Goal: Information Seeking & Learning: Check status

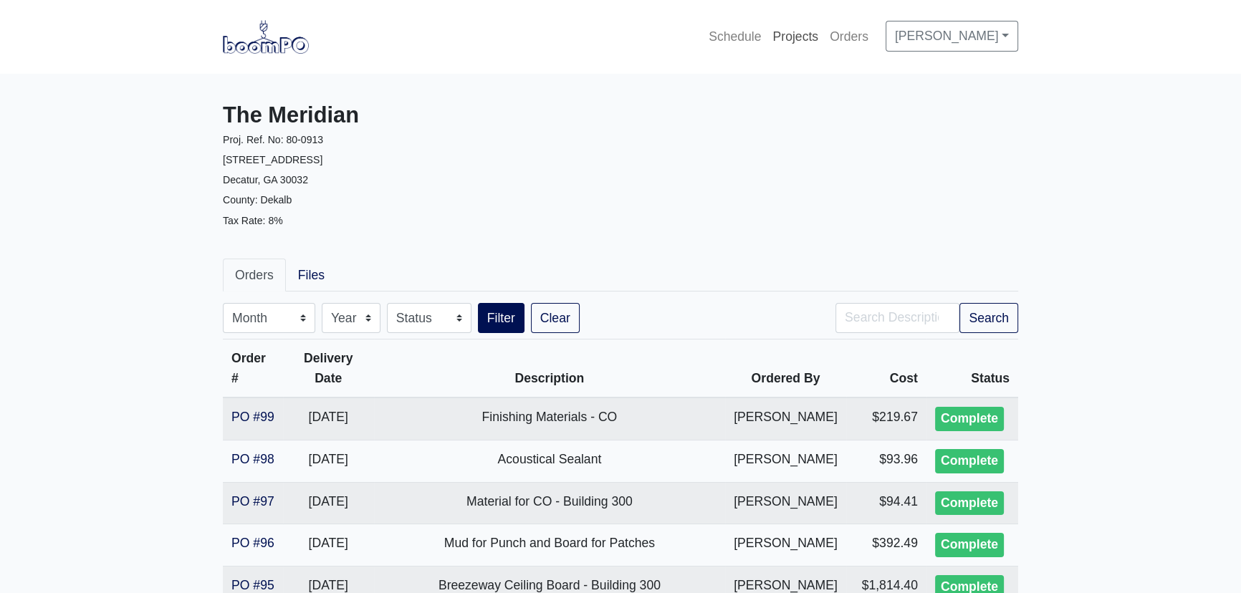
click at [801, 29] on link "Projects" at bounding box center [795, 37] width 57 height 32
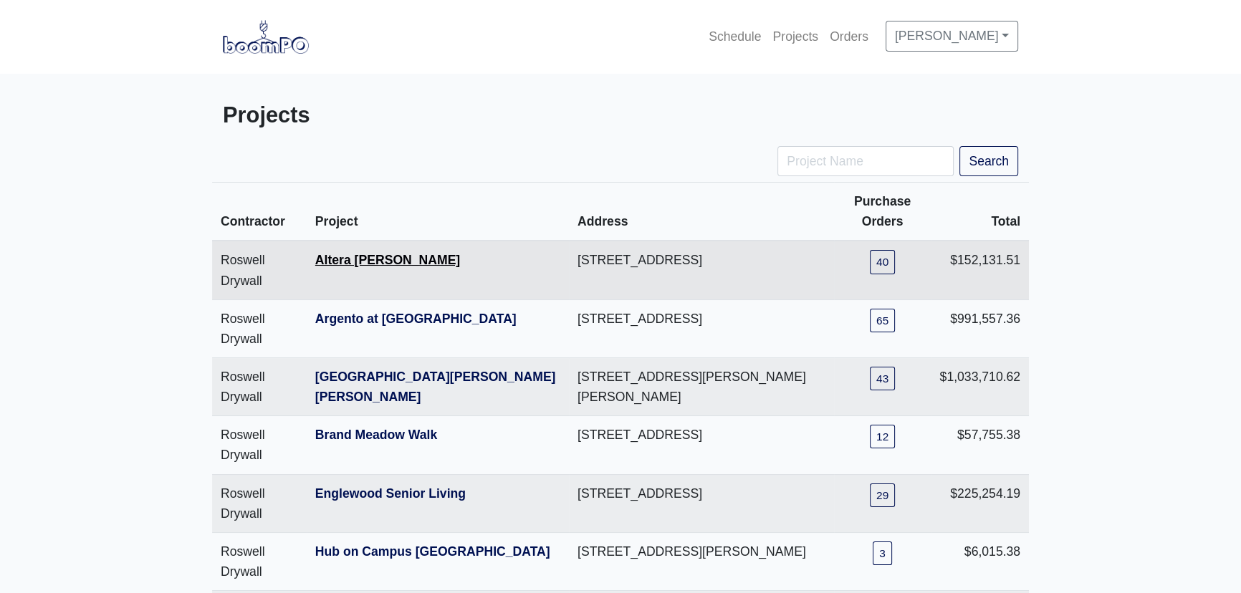
click at [359, 262] on link "Altera Ben Hill" at bounding box center [387, 260] width 145 height 14
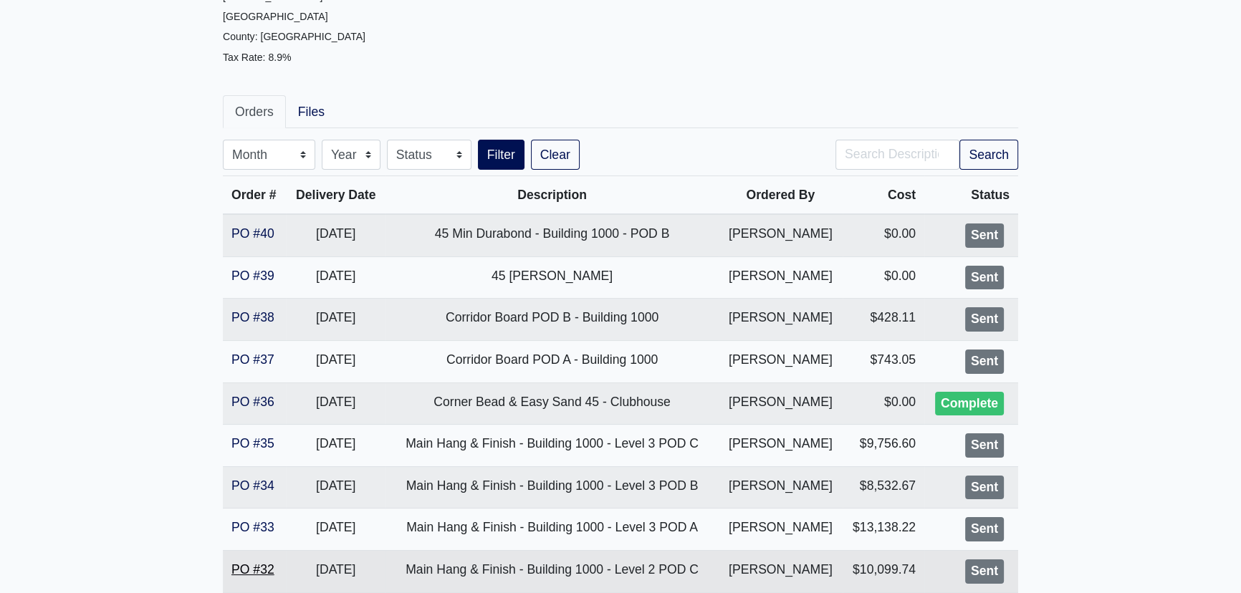
scroll to position [195, 0]
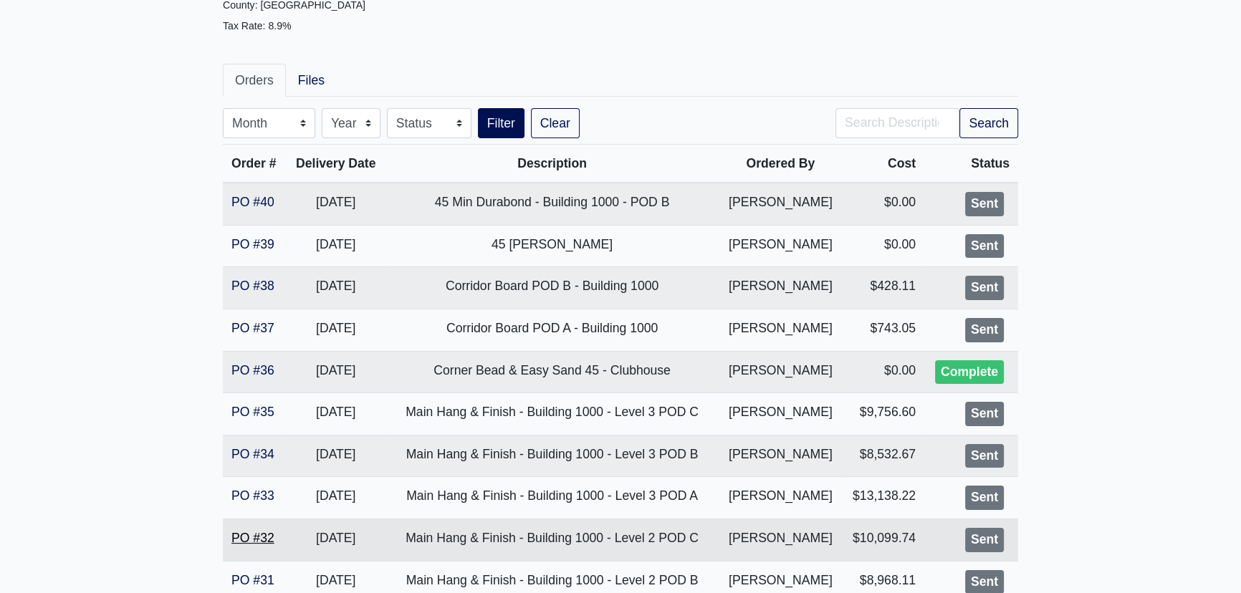
click at [266, 537] on link "PO #32" at bounding box center [252, 538] width 43 height 14
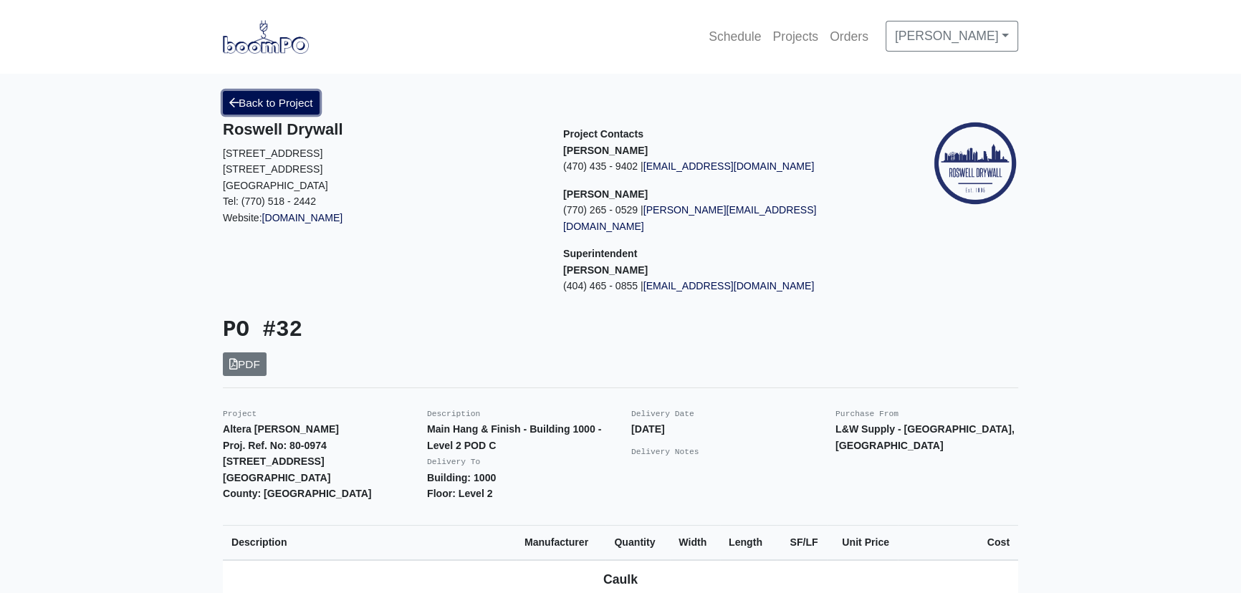
click at [311, 100] on link "Back to Project" at bounding box center [271, 103] width 97 height 24
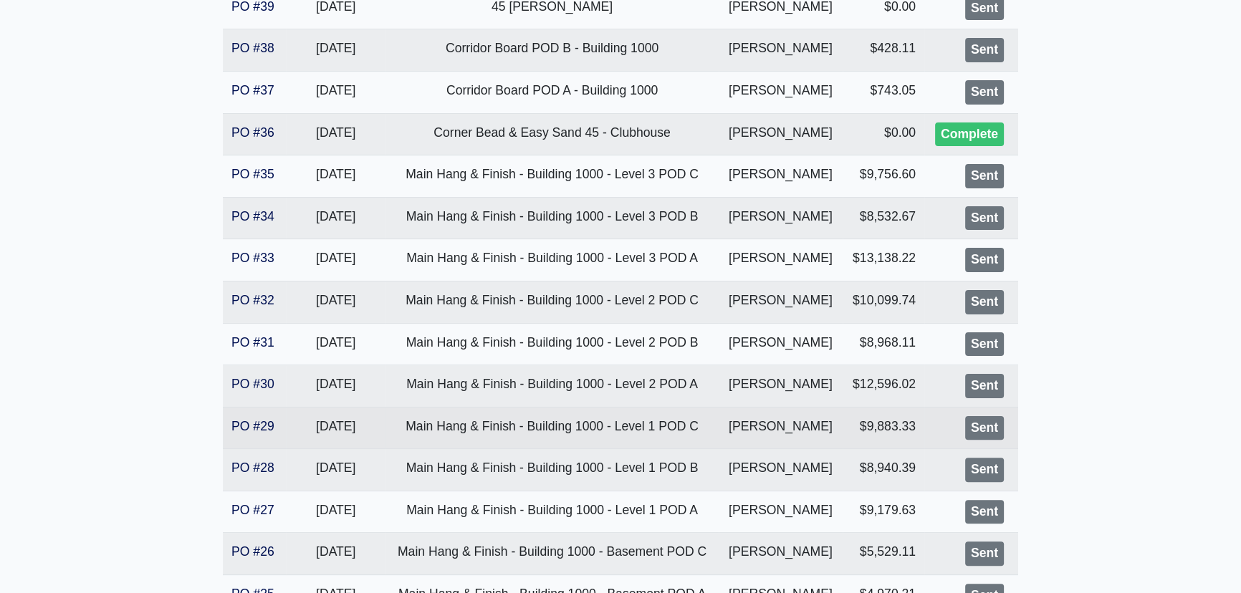
scroll to position [456, 0]
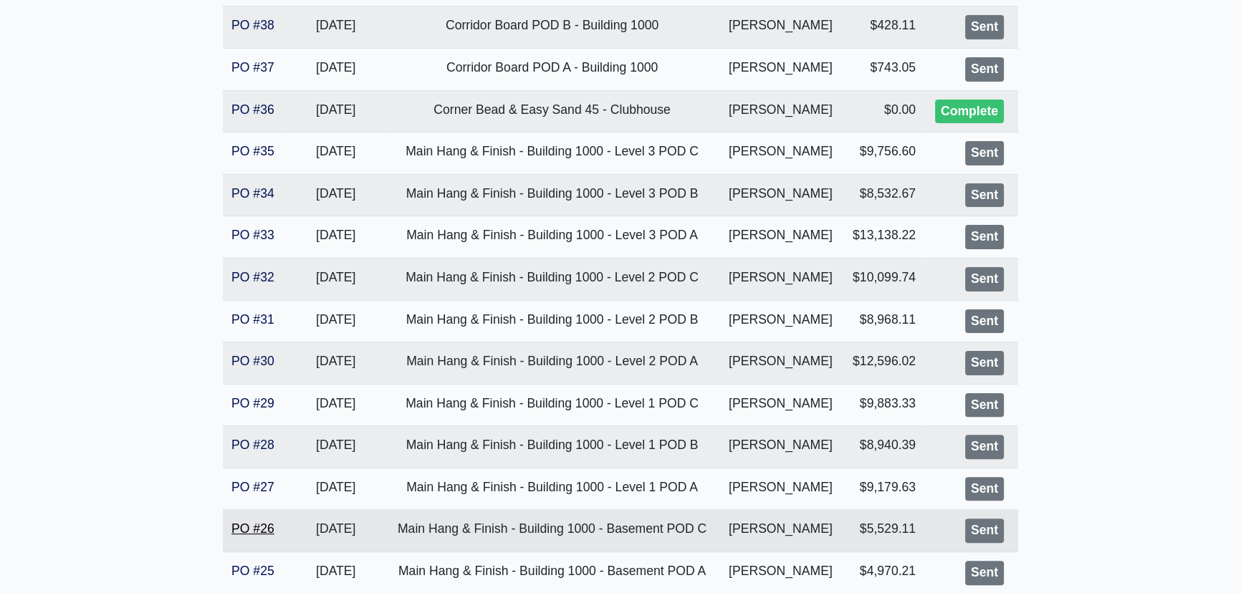
click at [254, 529] on link "PO #26" at bounding box center [252, 529] width 43 height 14
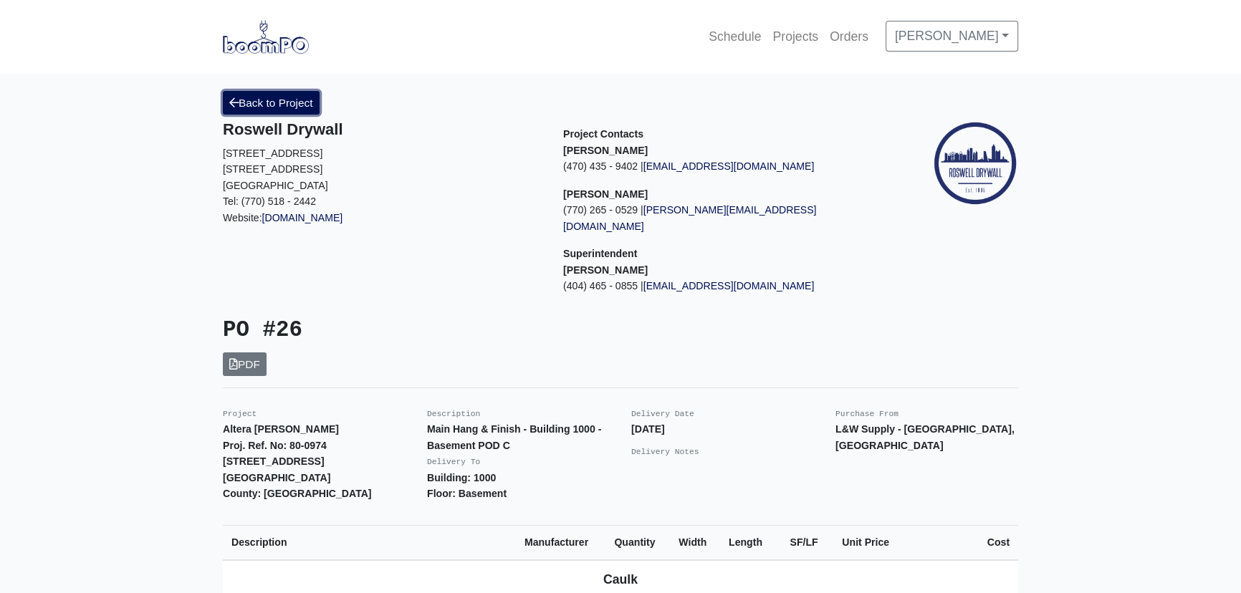
click at [301, 100] on link "Back to Project" at bounding box center [271, 103] width 97 height 24
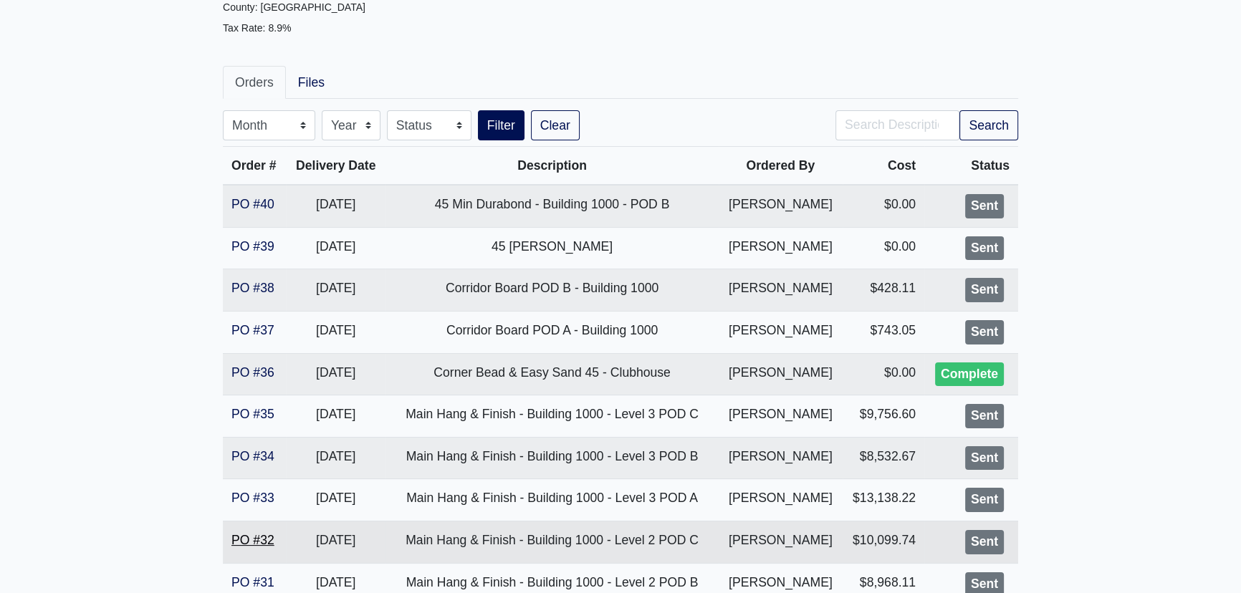
scroll to position [195, 0]
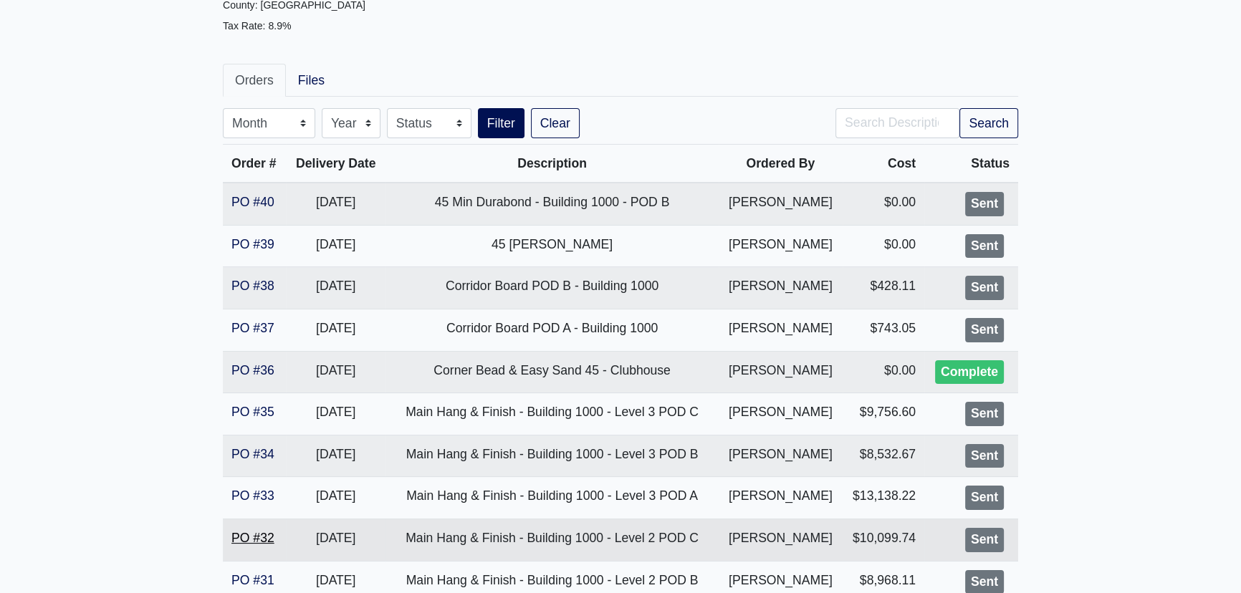
click at [254, 533] on link "PO #32" at bounding box center [252, 538] width 43 height 14
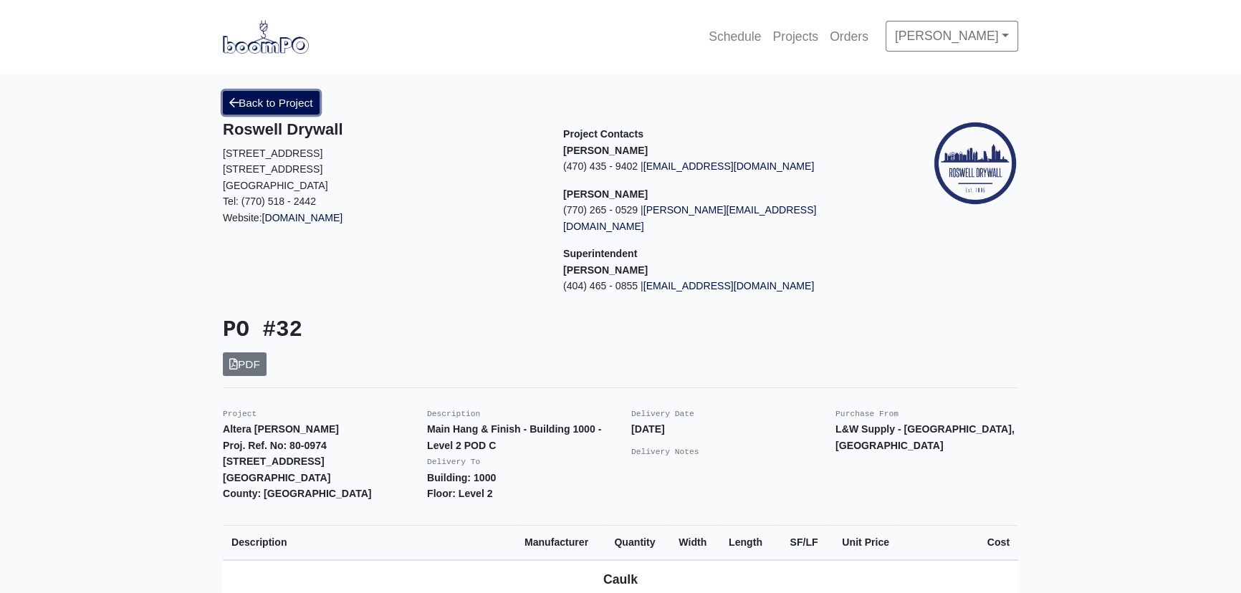
click at [278, 101] on link "Back to Project" at bounding box center [271, 103] width 97 height 24
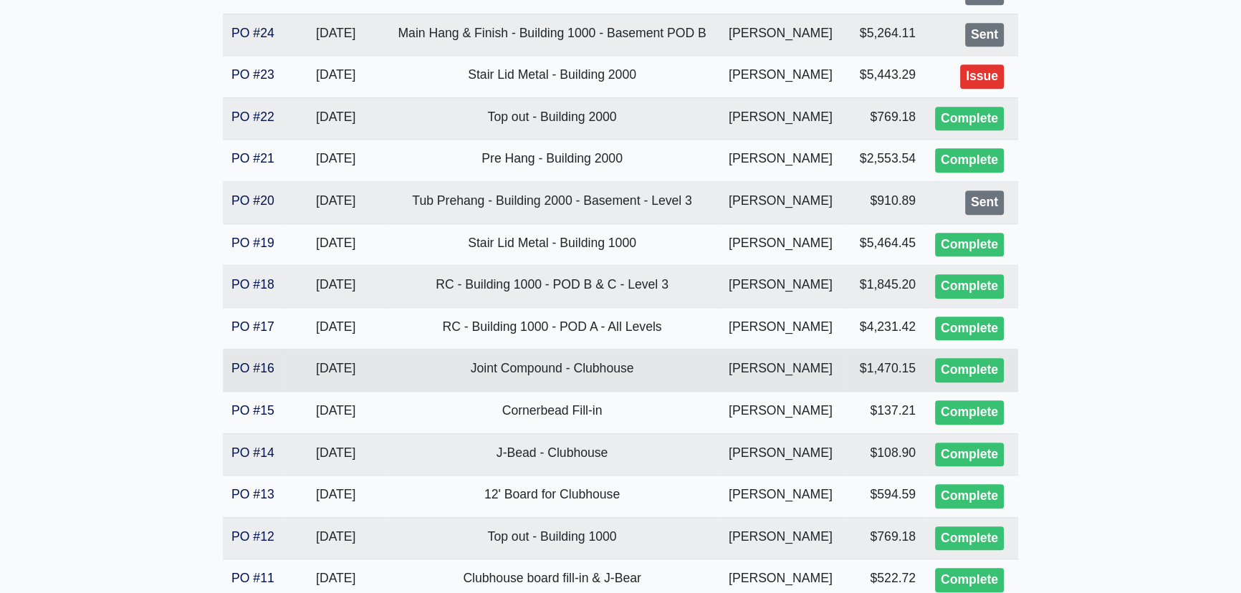
scroll to position [1042, 0]
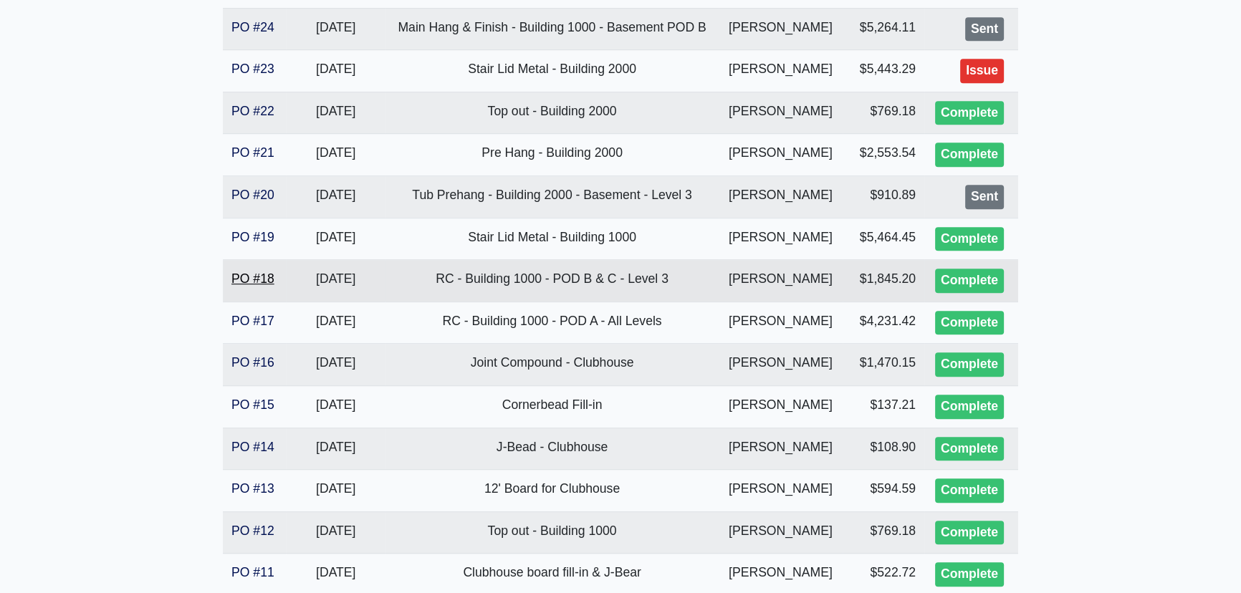
click at [258, 278] on link "PO #18" at bounding box center [252, 279] width 43 height 14
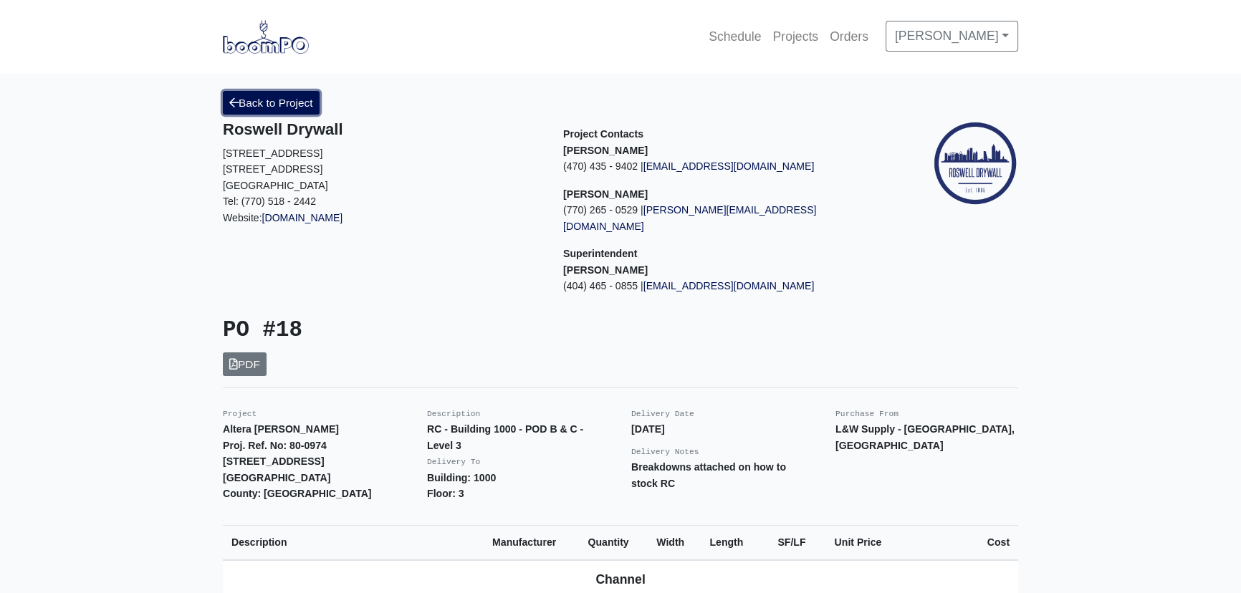
click at [274, 100] on link "Back to Project" at bounding box center [271, 103] width 97 height 24
